Goal: Transaction & Acquisition: Purchase product/service

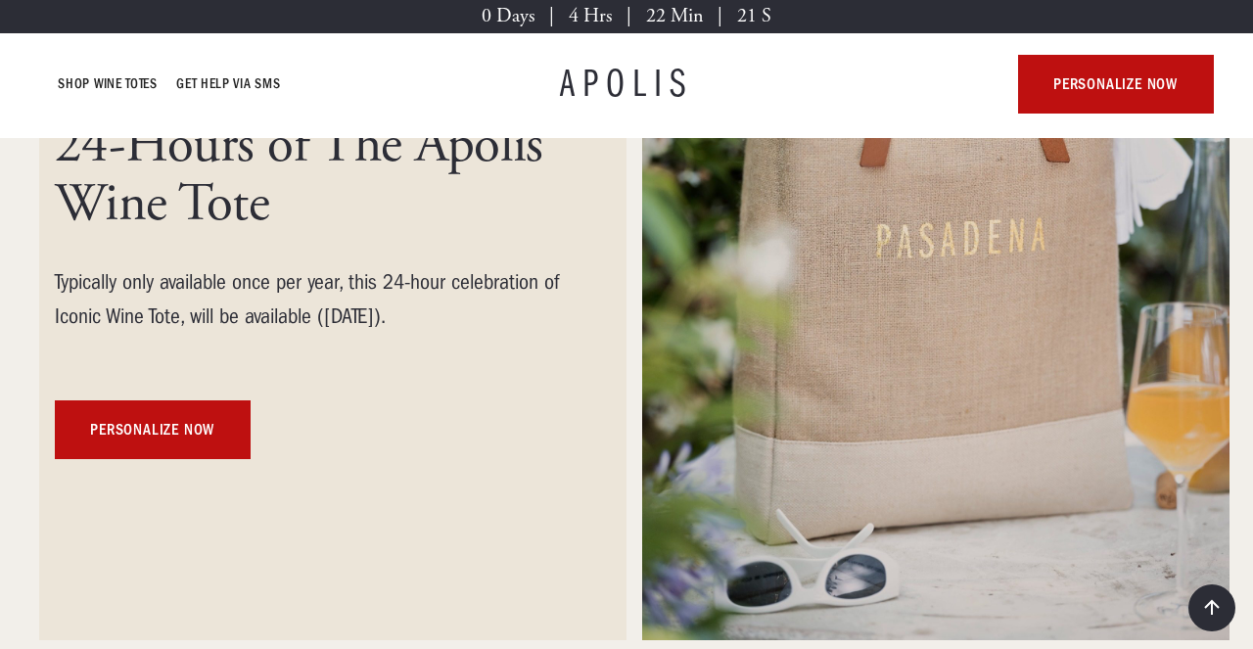
scroll to position [358, 0]
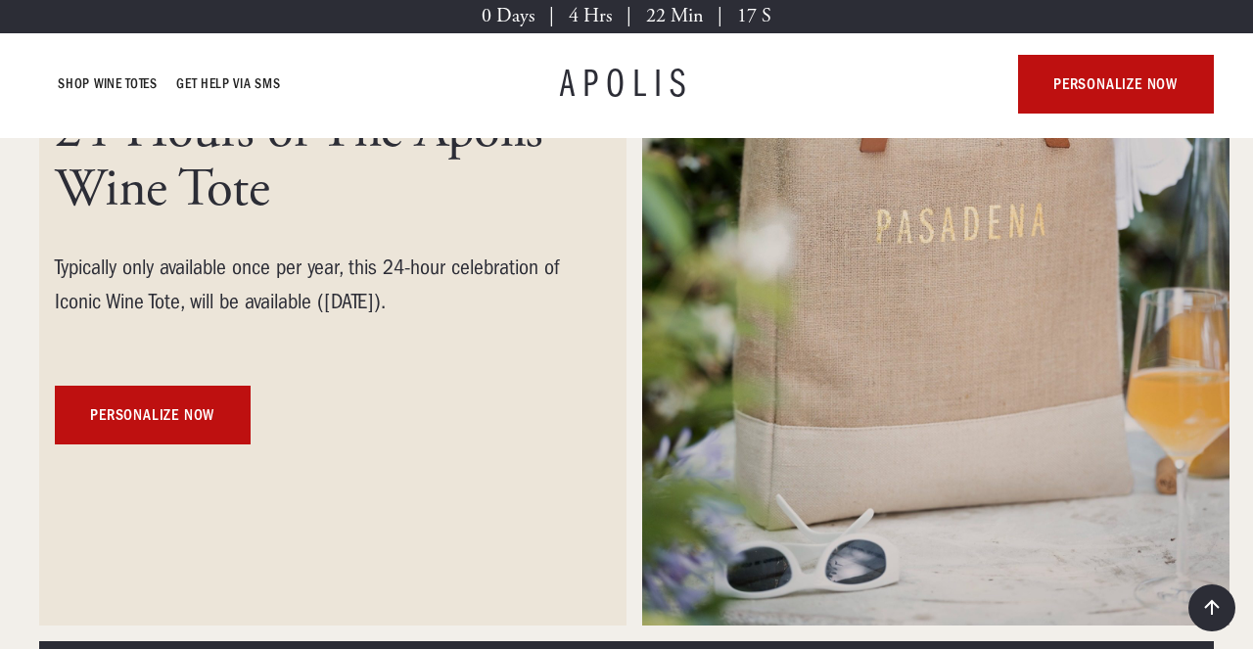
click at [1030, 360] on img at bounding box center [936, 233] width 588 height 783
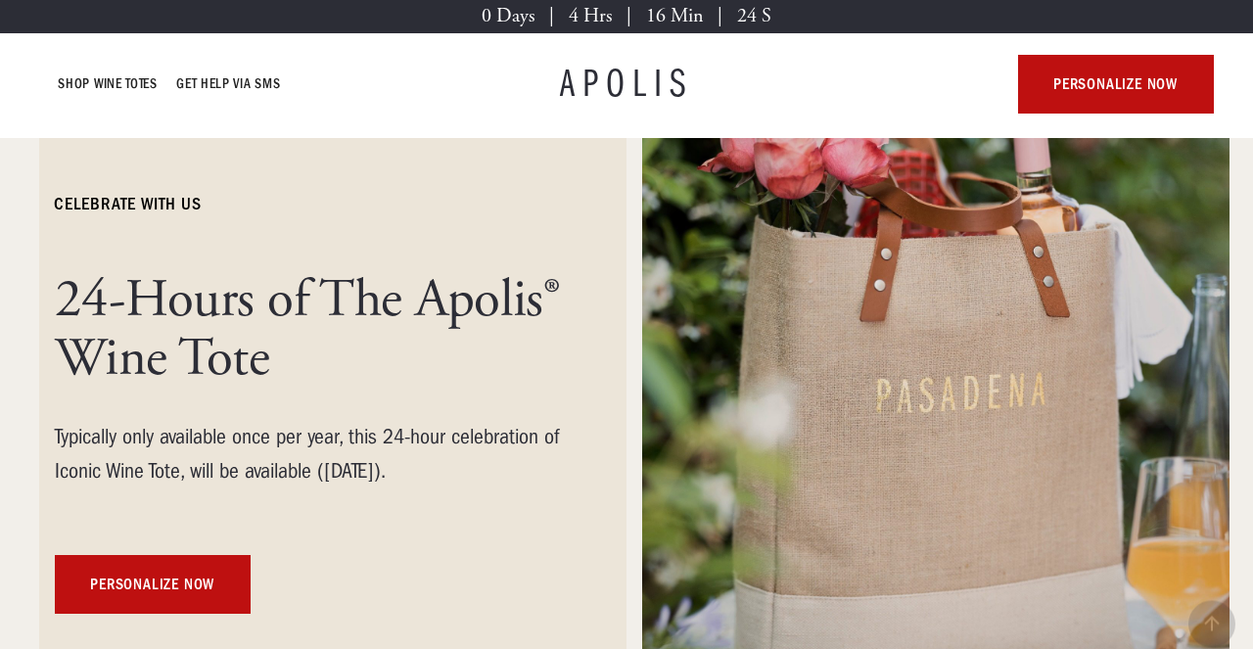
scroll to position [0, 0]
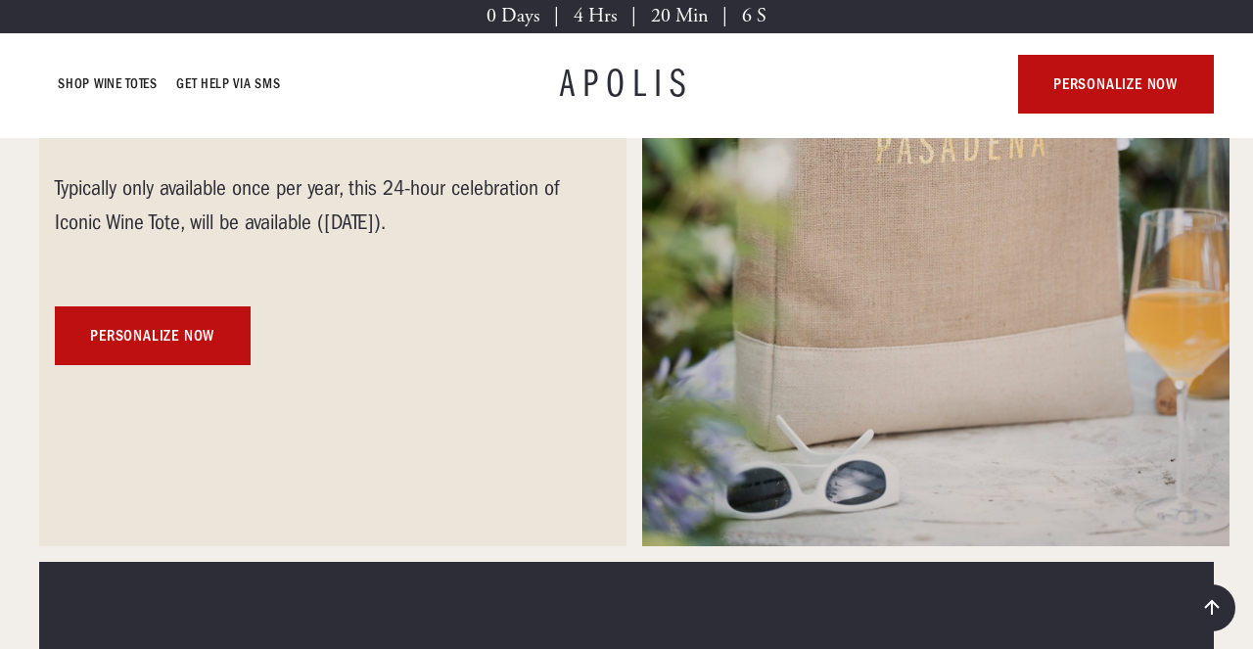
scroll to position [452, 0]
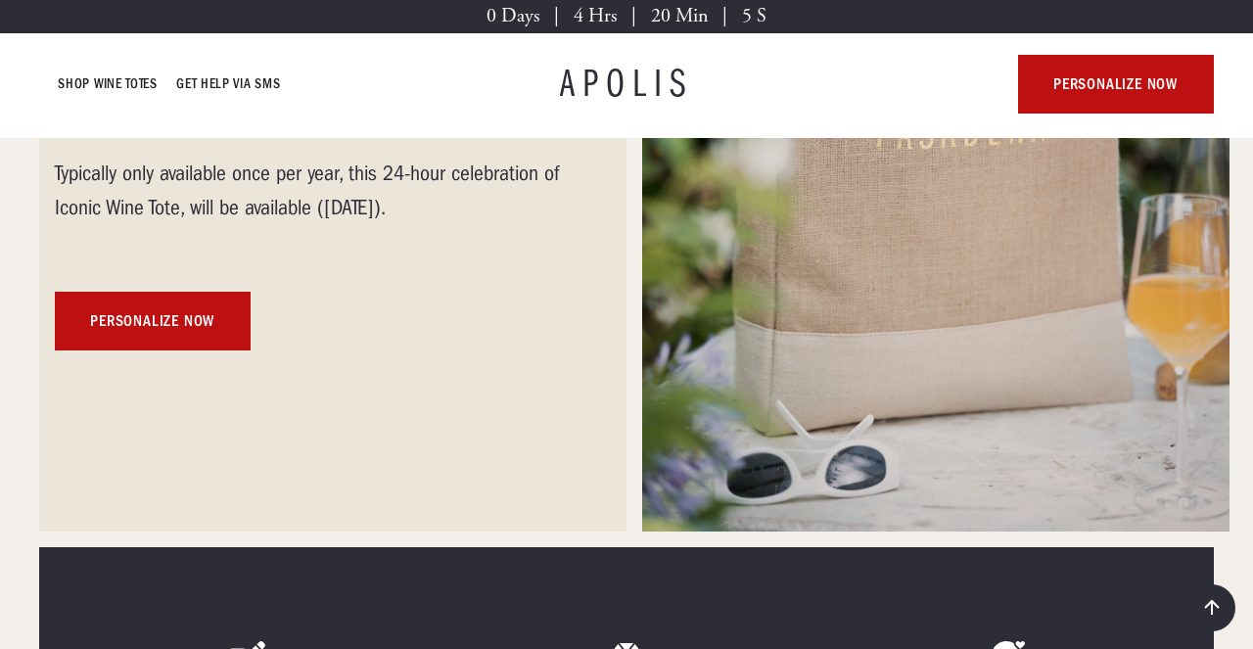
click at [740, 294] on img at bounding box center [936, 139] width 588 height 783
